Goal: Find specific page/section: Find specific page/section

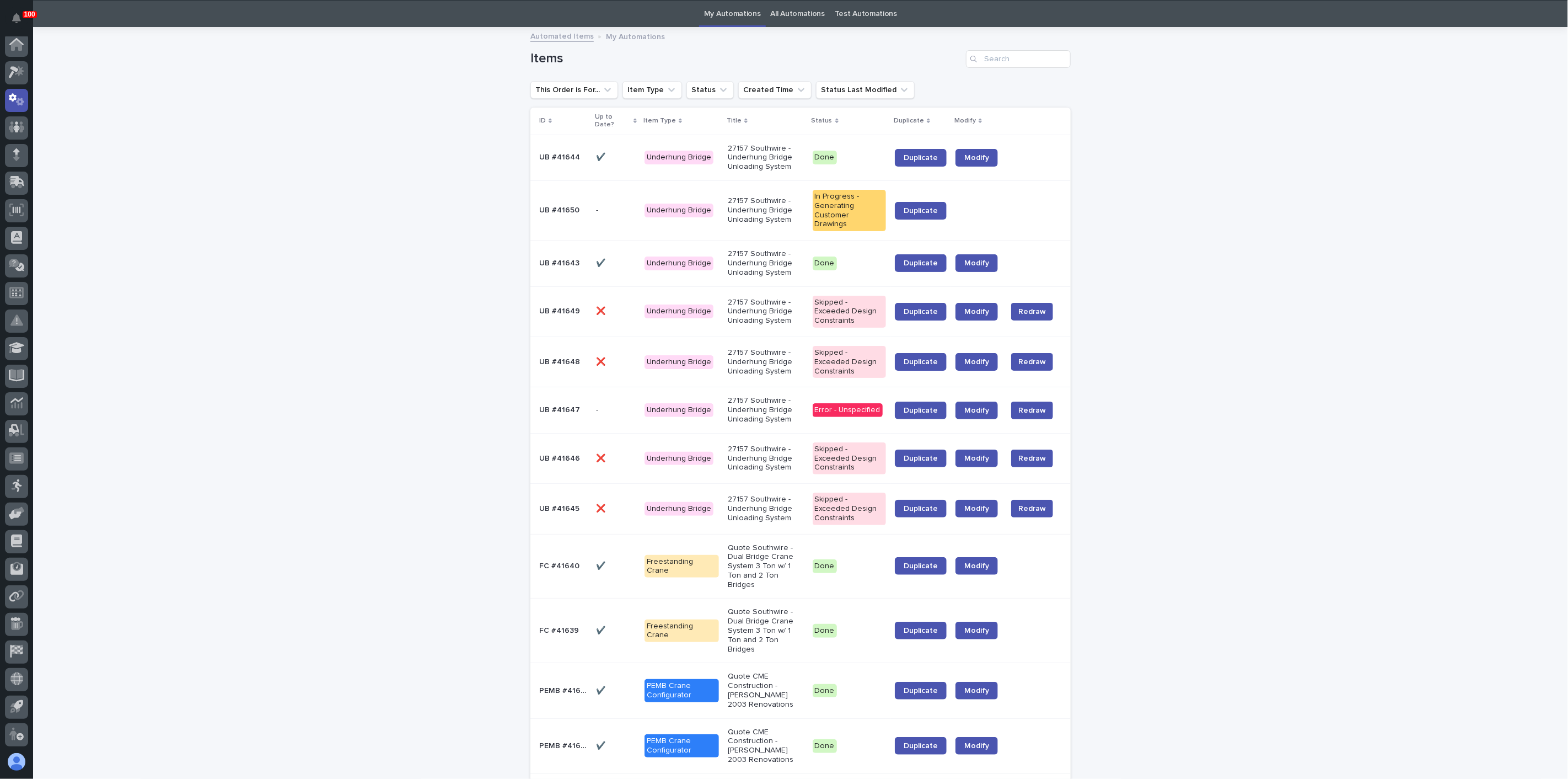
scroll to position [35, 0]
click at [14, 71] on icon at bounding box center [14, 73] width 10 height 12
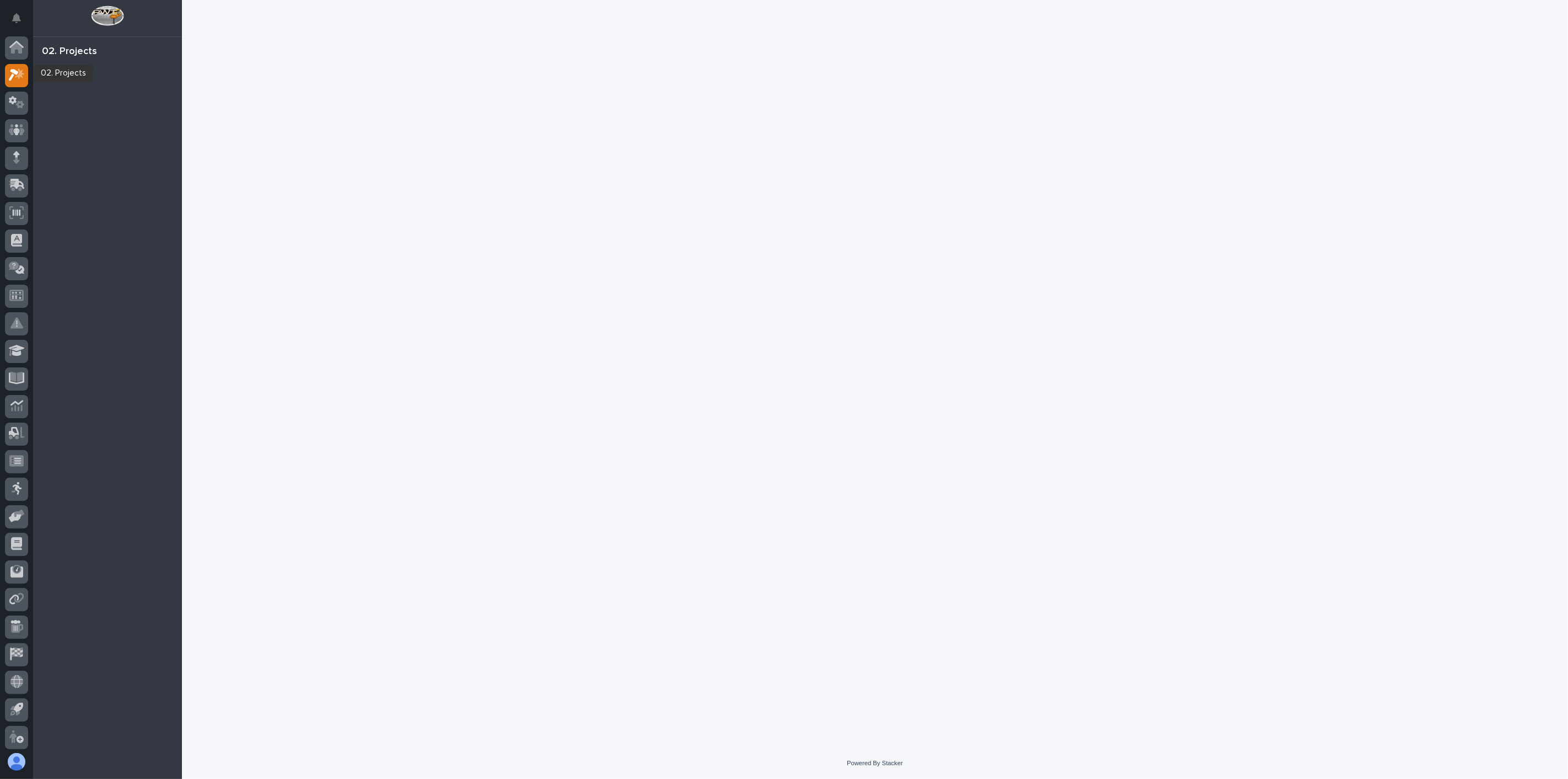
scroll to position [2, 0]
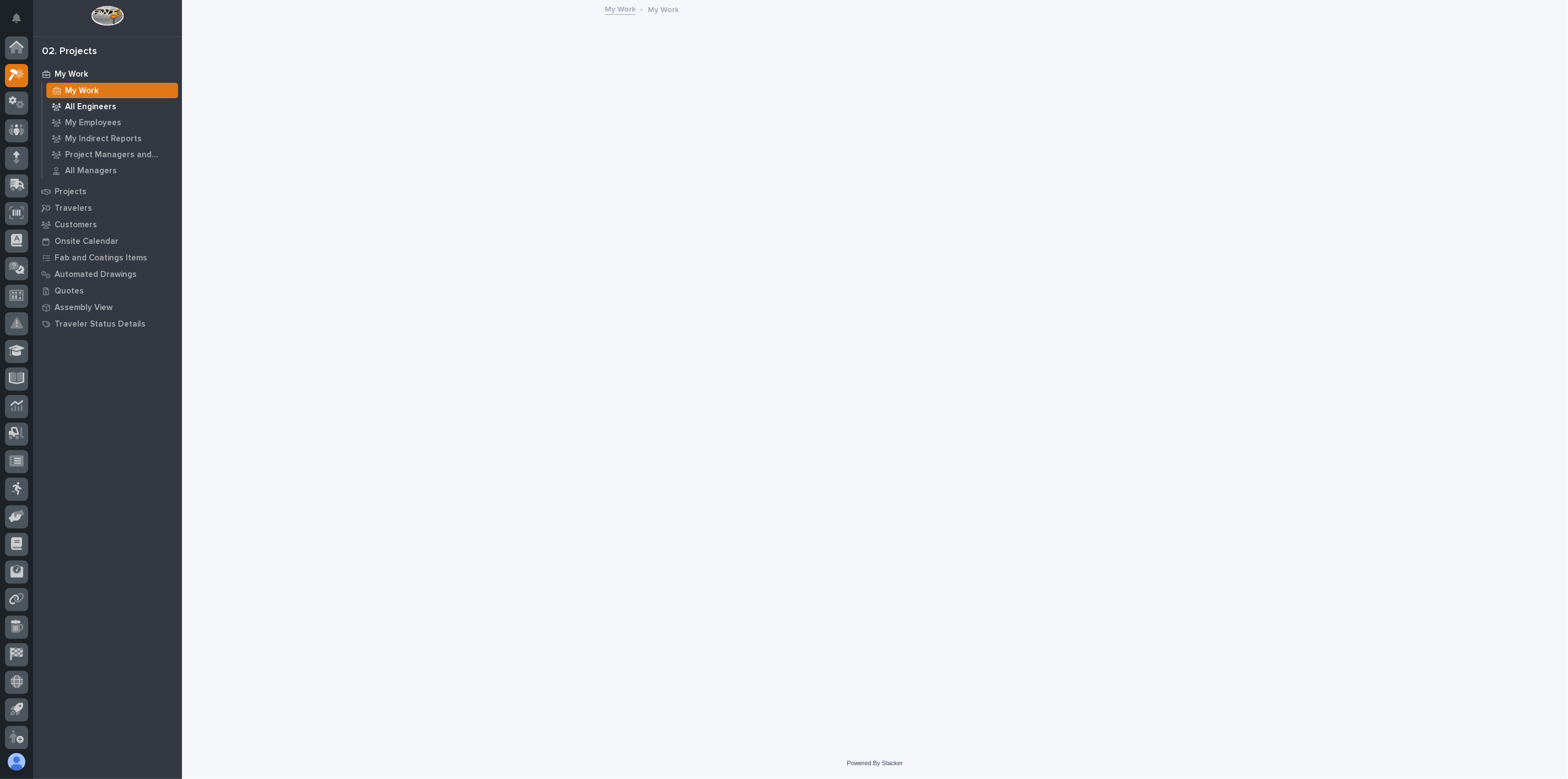
scroll to position [2, 0]
click at [102, 110] on p "All Engineers" at bounding box center [91, 107] width 52 height 10
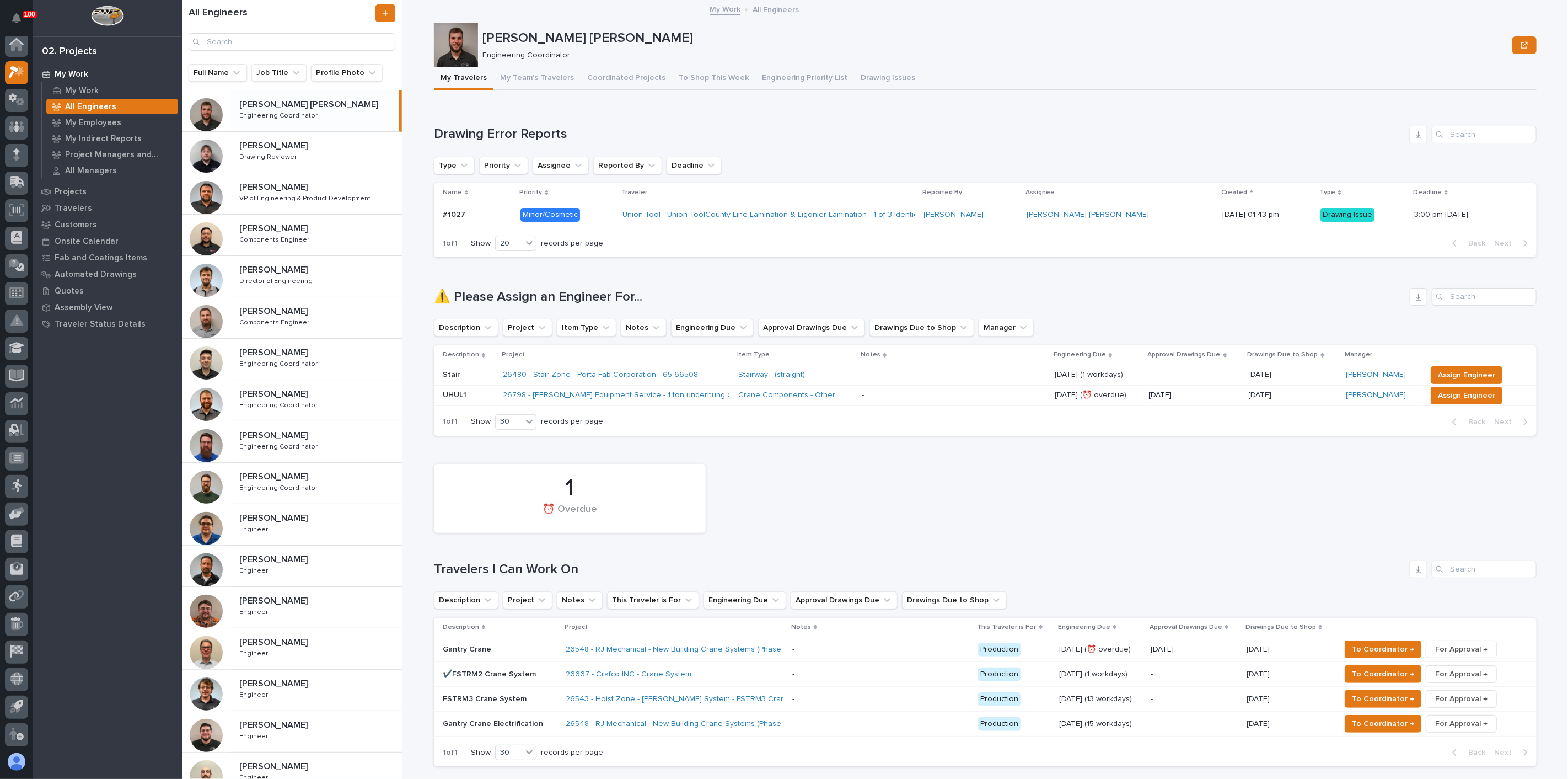
scroll to position [2, 0]
